Goal: Transaction & Acquisition: Download file/media

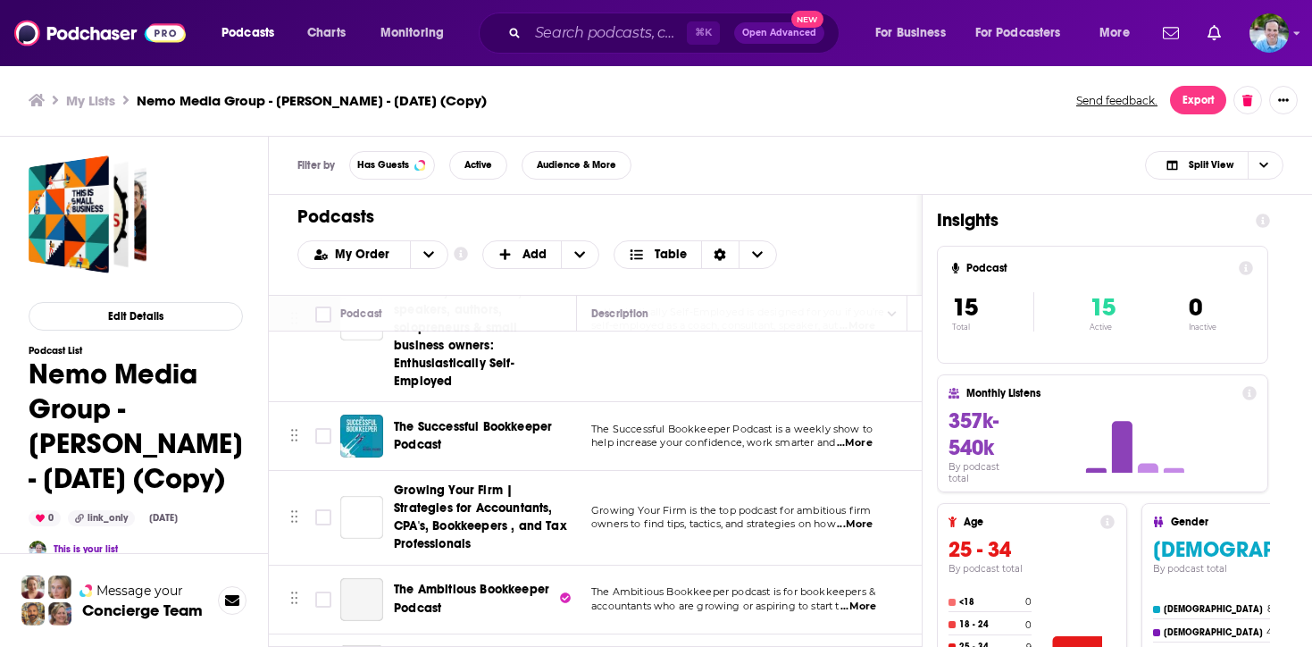
scroll to position [870, 0]
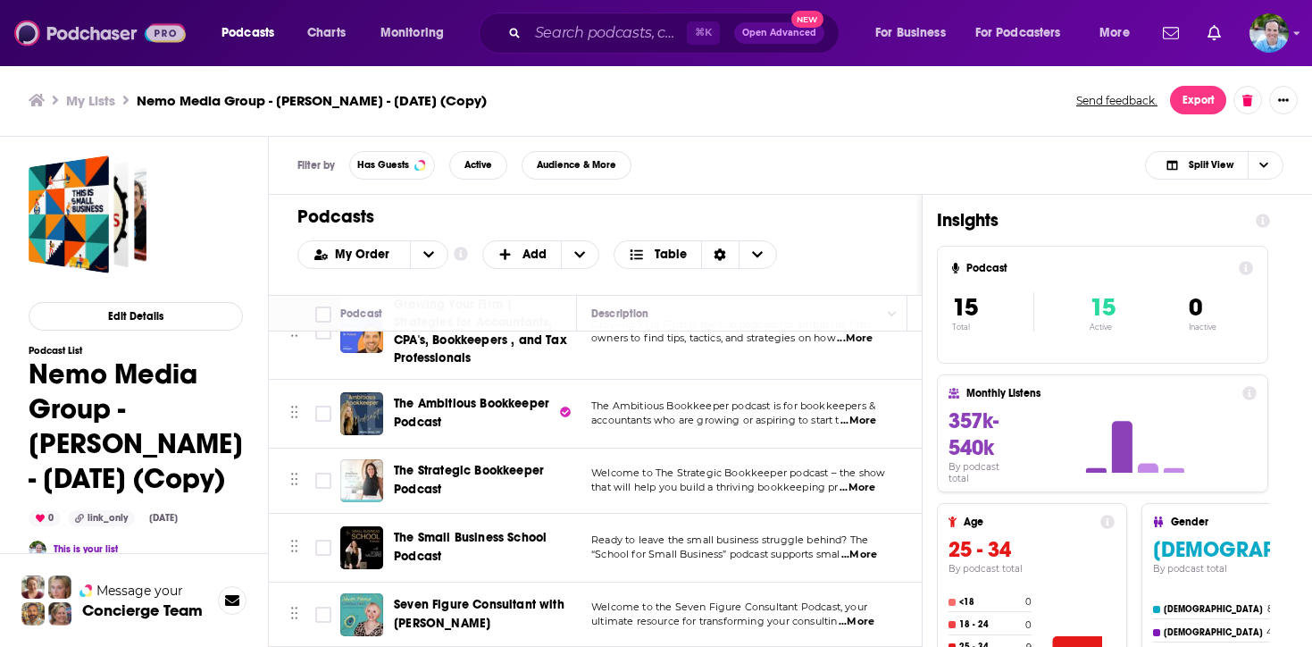
click at [92, 35] on img at bounding box center [100, 33] width 172 height 34
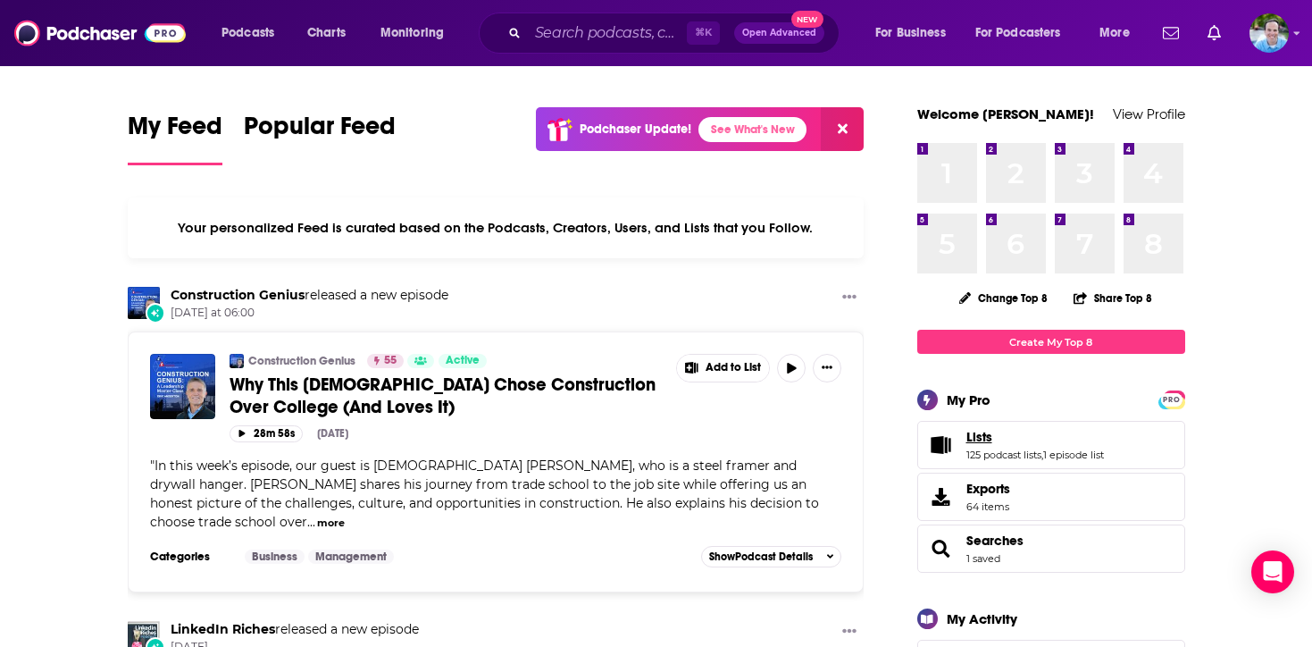
click at [1021, 443] on link "Lists" at bounding box center [1036, 437] width 138 height 16
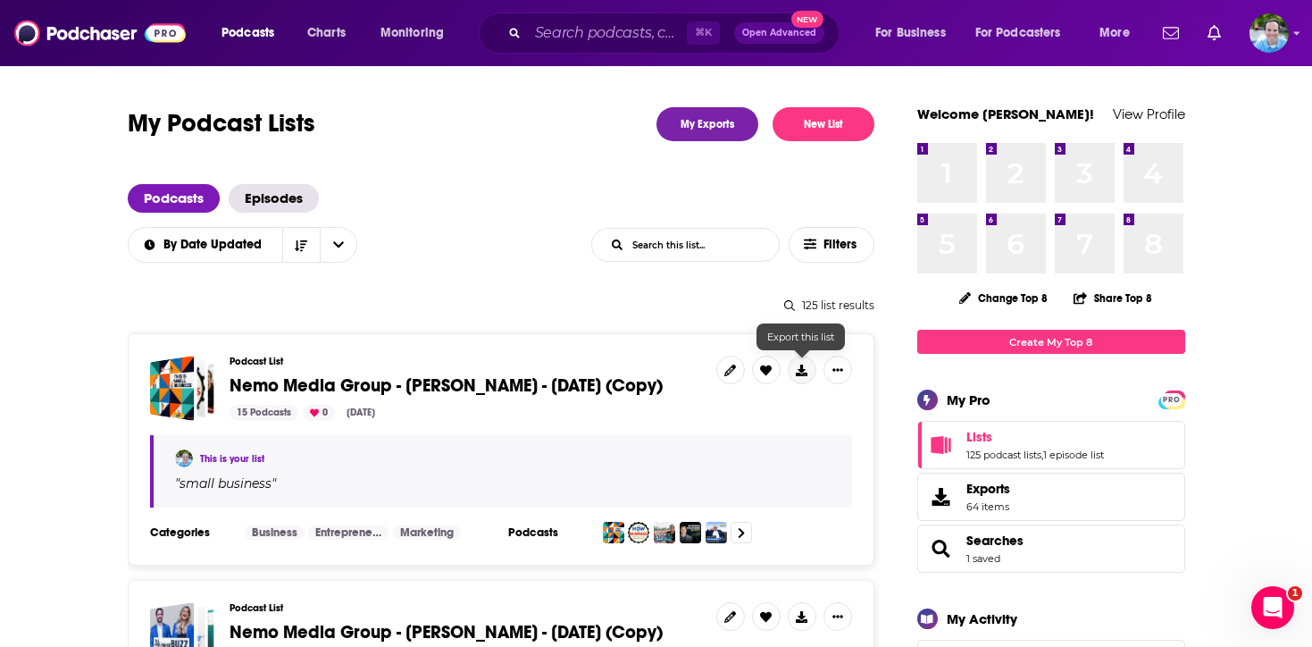
click at [800, 366] on icon at bounding box center [802, 371] width 12 height 12
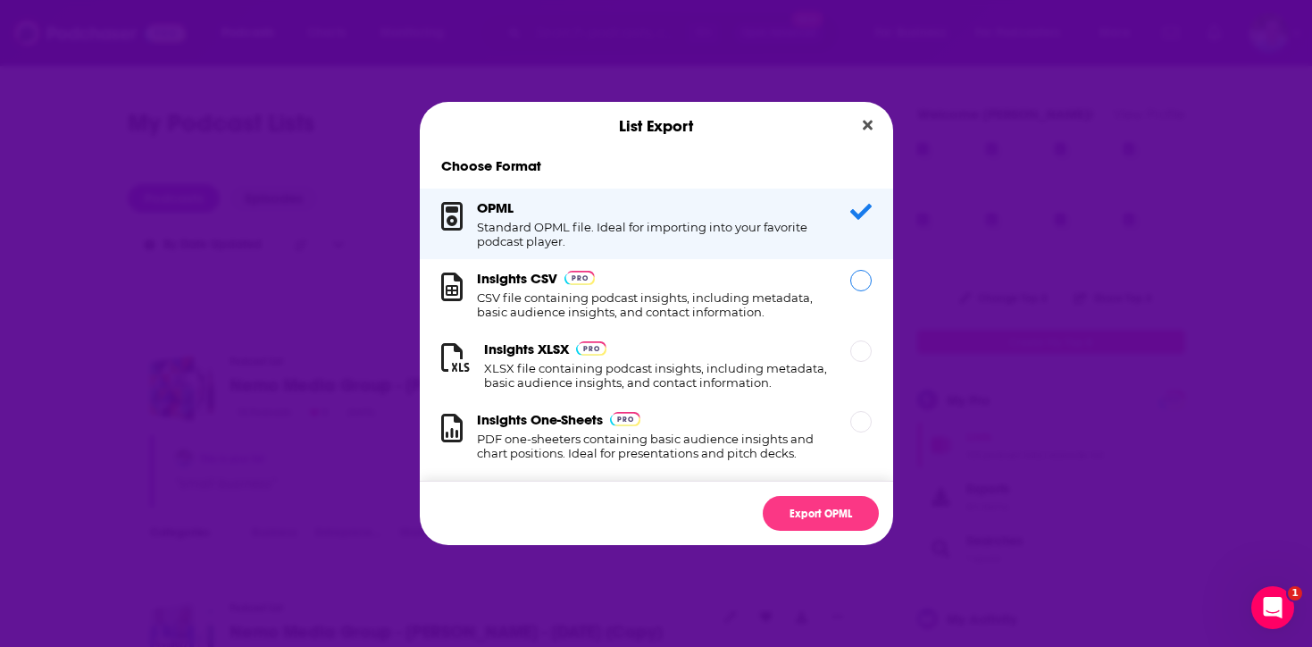
click at [862, 283] on div "Dialog" at bounding box center [861, 280] width 21 height 21
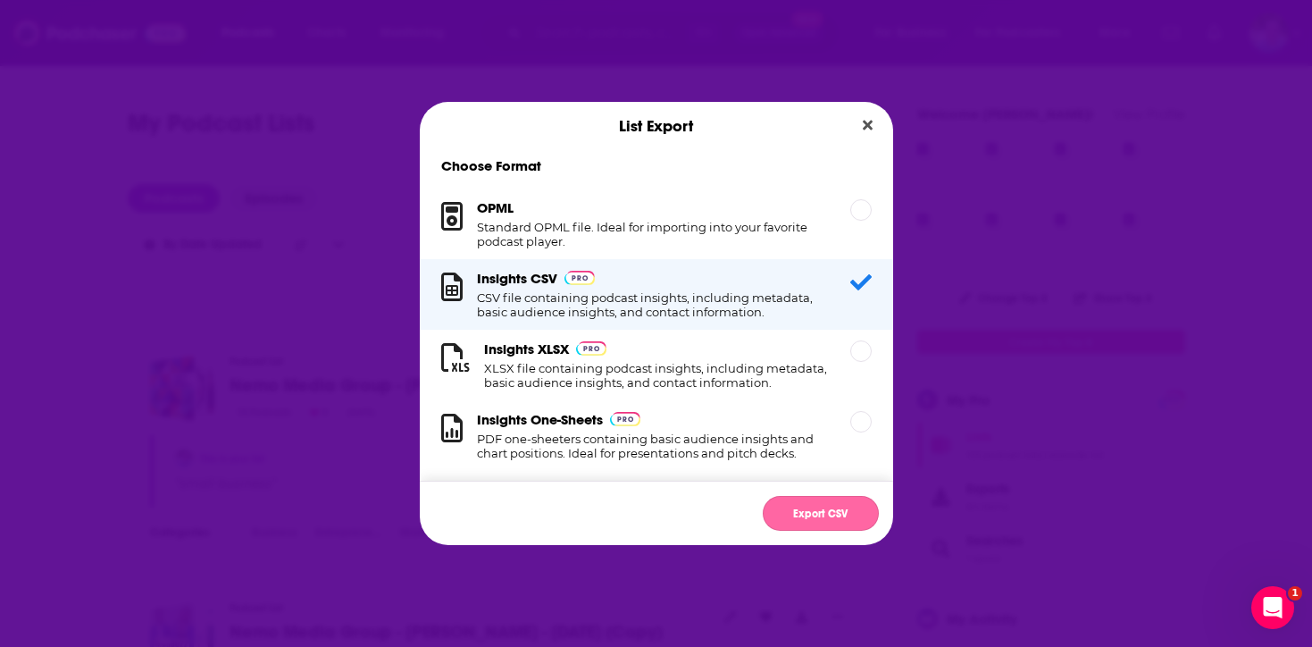
click at [817, 508] on button "Export CSV" at bounding box center [821, 513] width 116 height 35
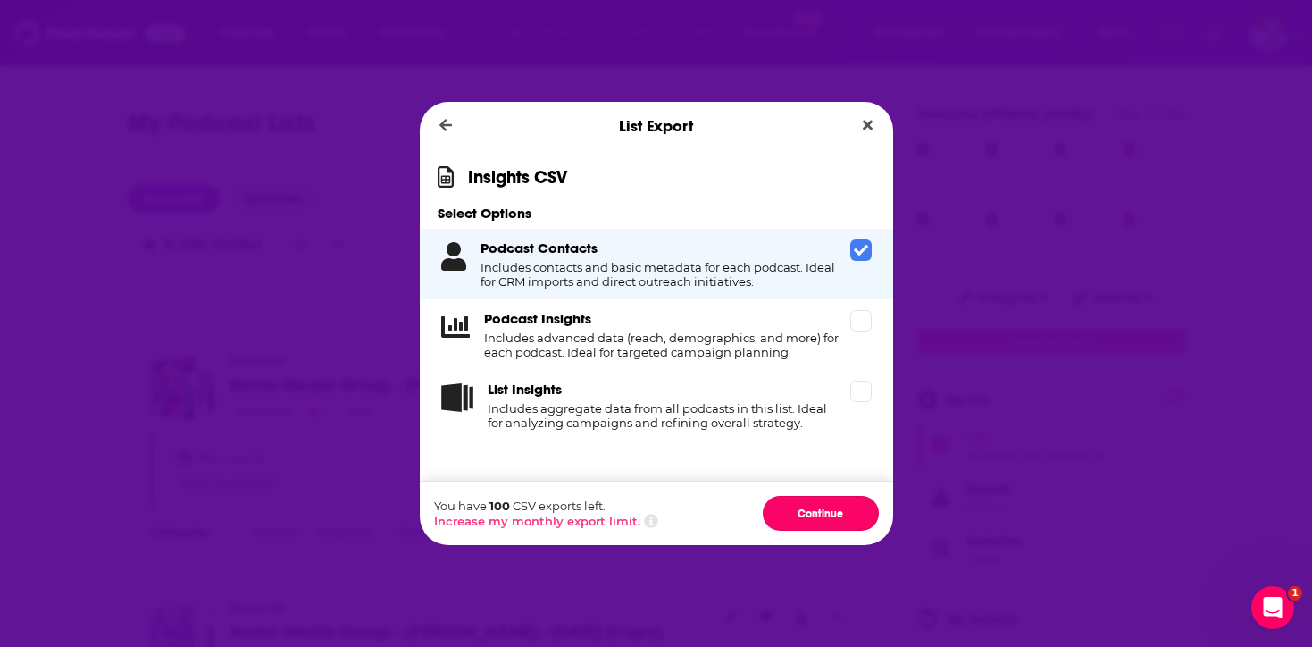
click at [817, 508] on button "Continue" at bounding box center [821, 513] width 116 height 35
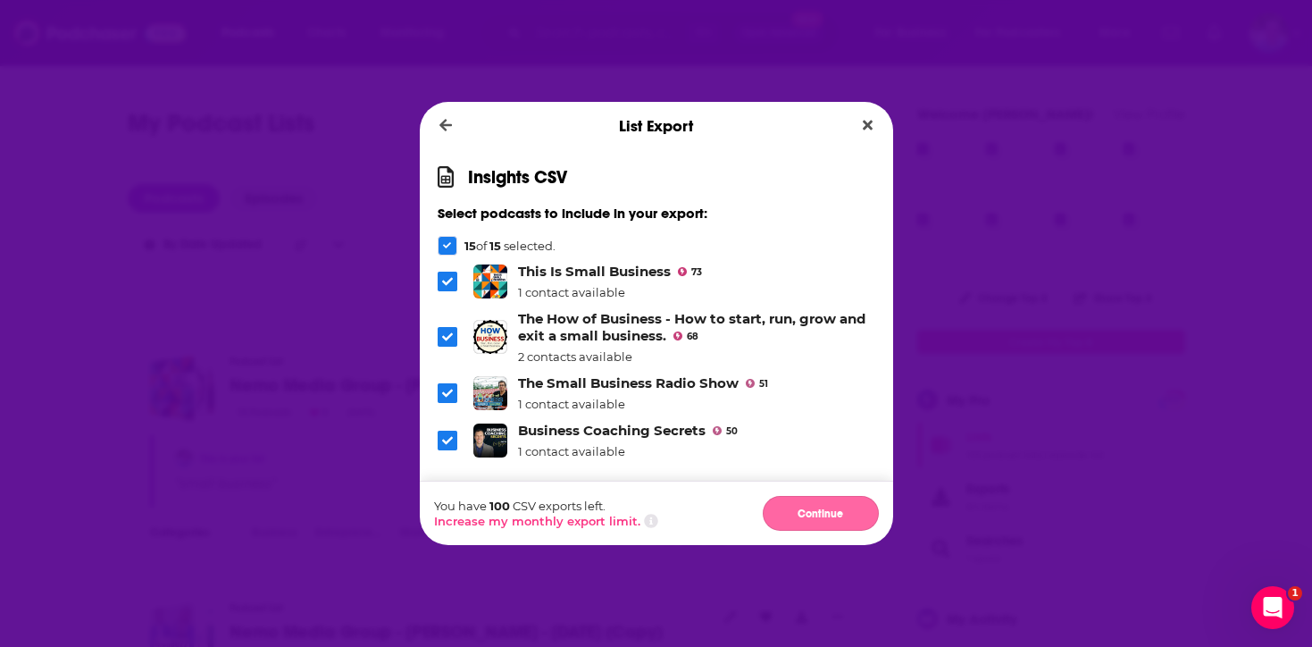
click at [827, 505] on button "Continue" at bounding box center [821, 513] width 116 height 35
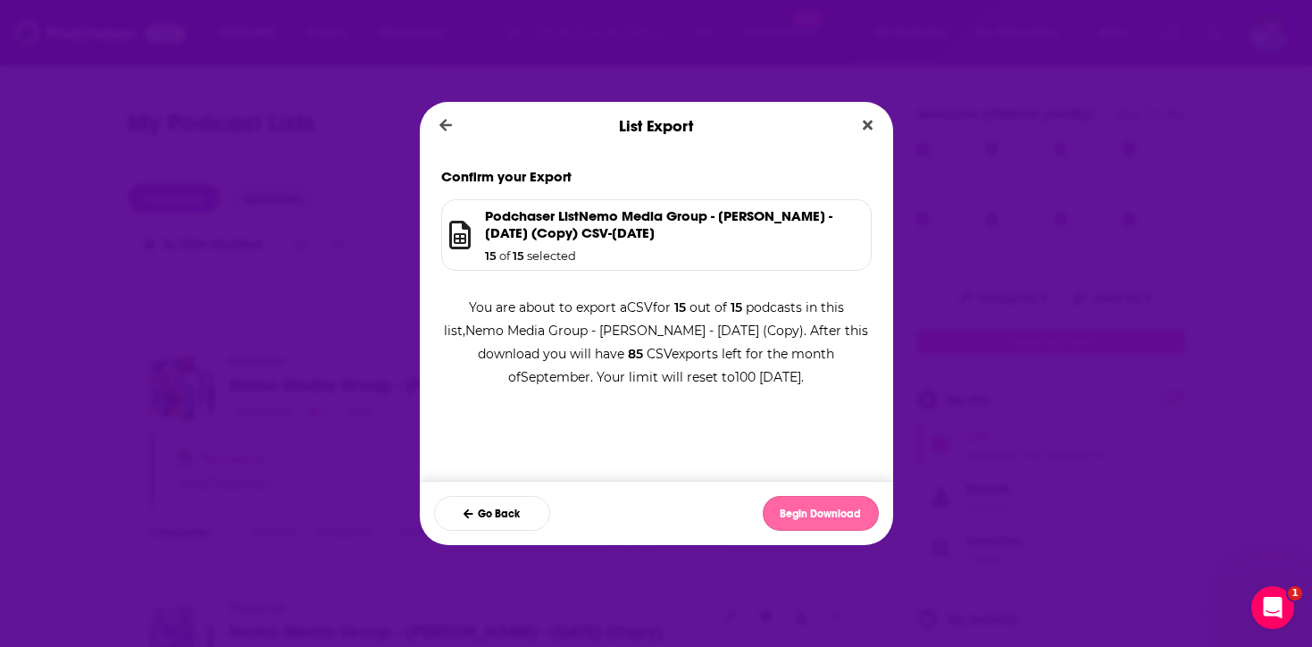
click at [827, 514] on button "Begin Download" at bounding box center [821, 513] width 116 height 35
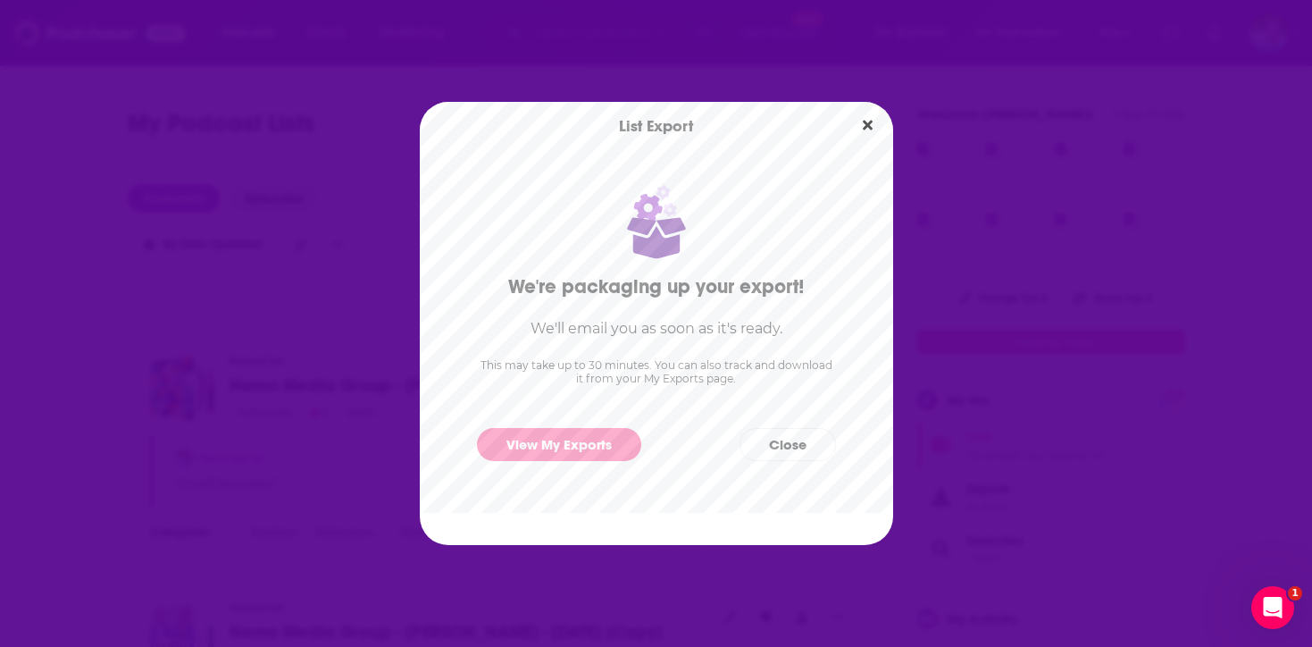
click at [555, 460] on div "View My Exports Close" at bounding box center [657, 445] width 474 height 62
click at [564, 437] on link "View My Exports" at bounding box center [559, 444] width 164 height 33
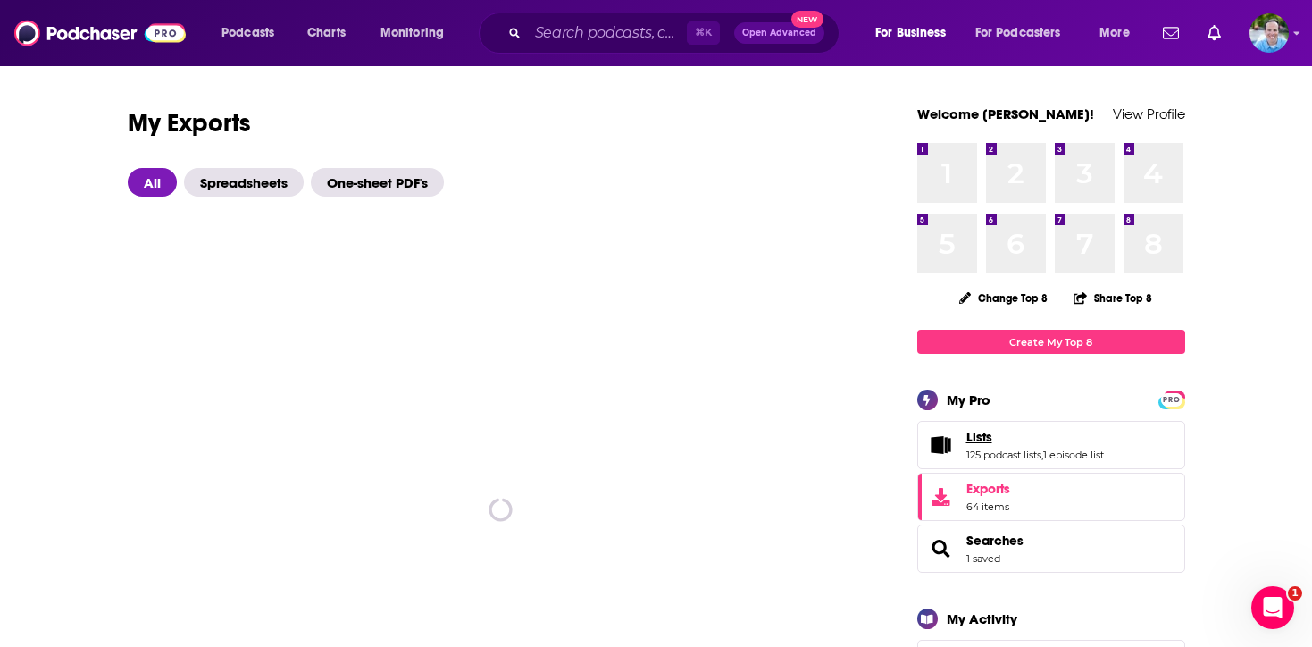
click at [1003, 438] on link "Lists" at bounding box center [1036, 437] width 138 height 16
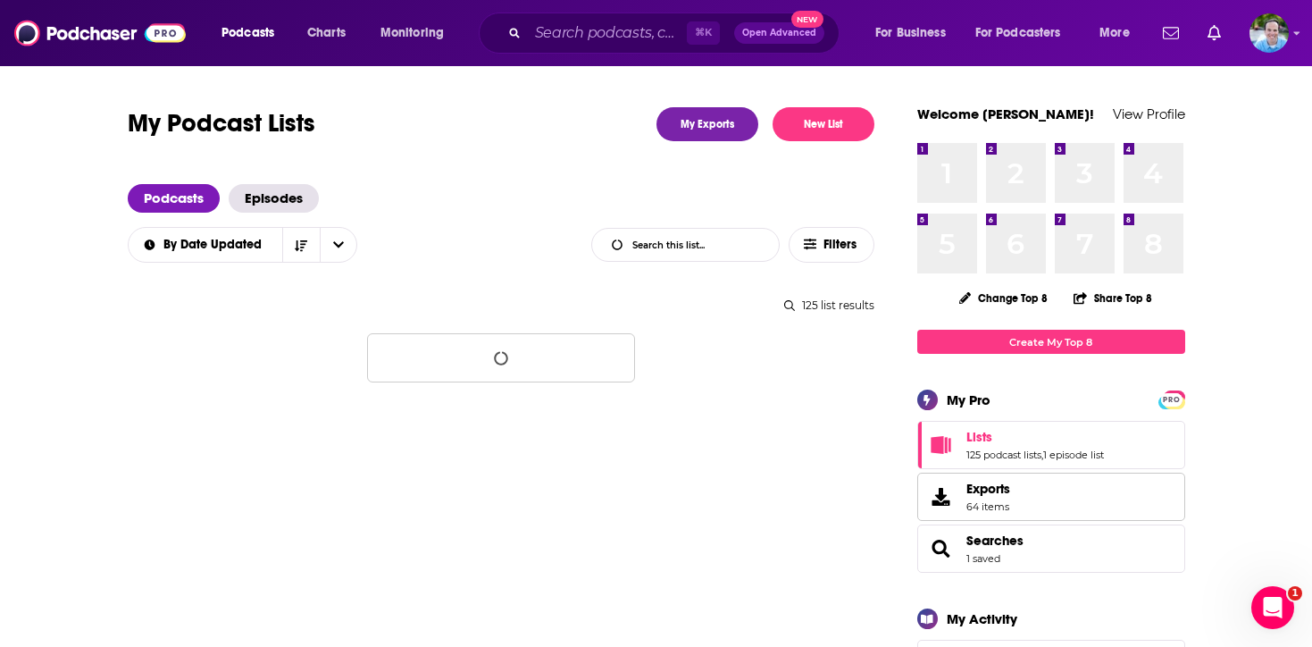
click at [986, 493] on span "Exports" at bounding box center [989, 489] width 44 height 16
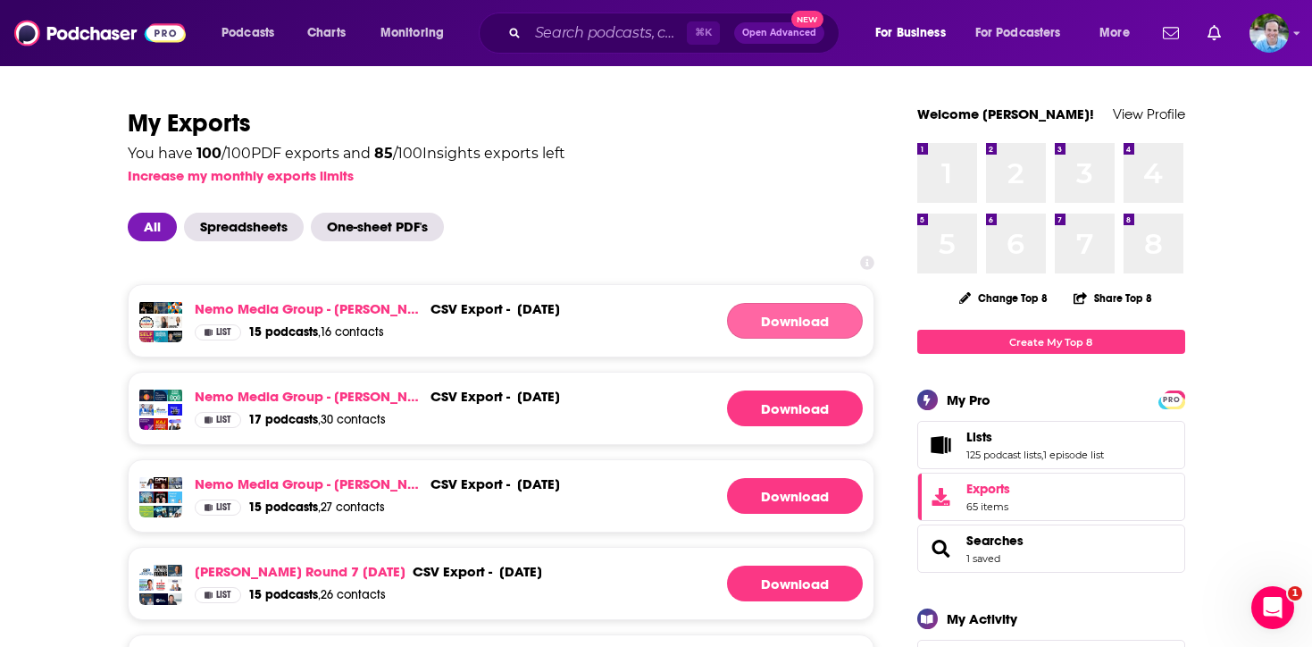
click at [816, 318] on link "Download" at bounding box center [795, 321] width 136 height 36
